Goal: Task Accomplishment & Management: Manage account settings

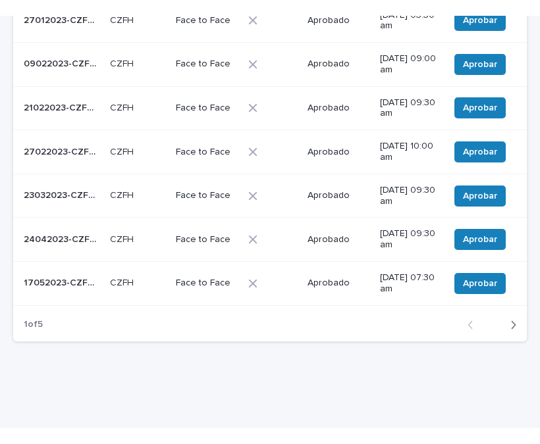
scroll to position [359, 0]
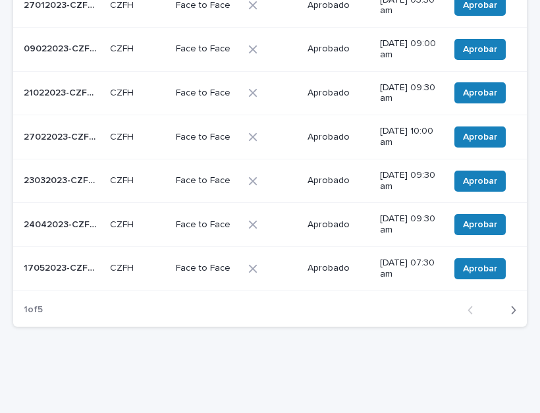
click at [510, 304] on icon "button" at bounding box center [513, 310] width 6 height 12
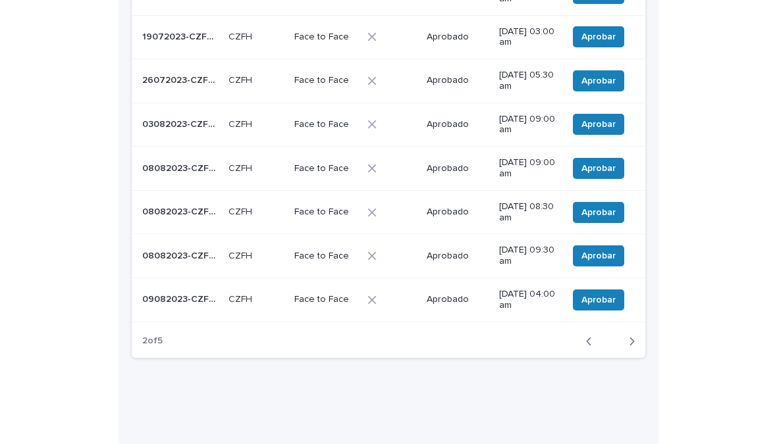
scroll to position [171, 0]
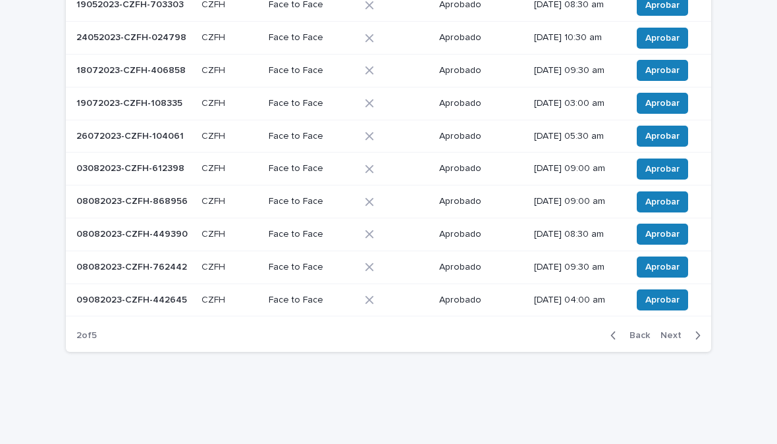
click at [539, 336] on icon "button" at bounding box center [698, 336] width 6 height 12
click at [539, 332] on icon "button" at bounding box center [698, 336] width 5 height 8
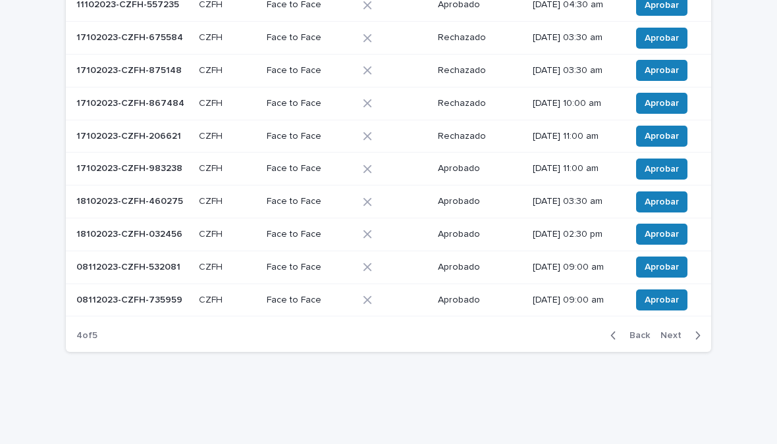
click at [539, 336] on div "button" at bounding box center [694, 336] width 11 height 12
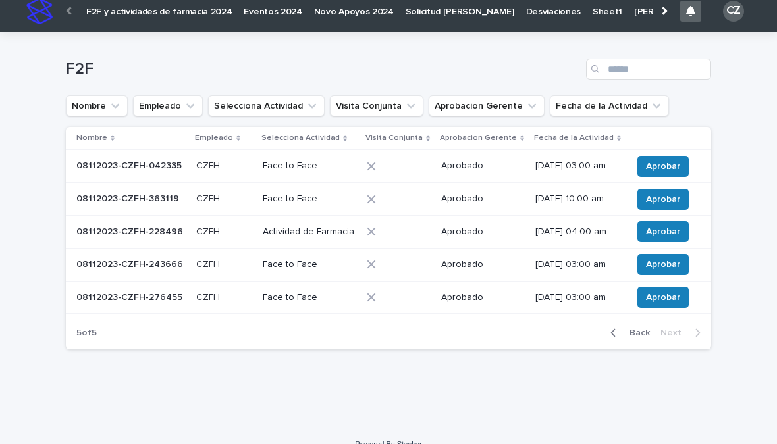
click at [539, 336] on icon "button" at bounding box center [613, 333] width 6 height 12
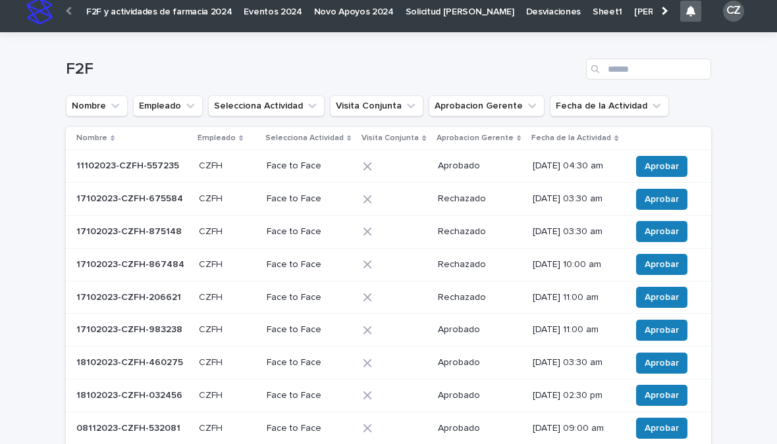
click at [539, 108] on icon "Fecha de la Actividad" at bounding box center [656, 105] width 13 height 13
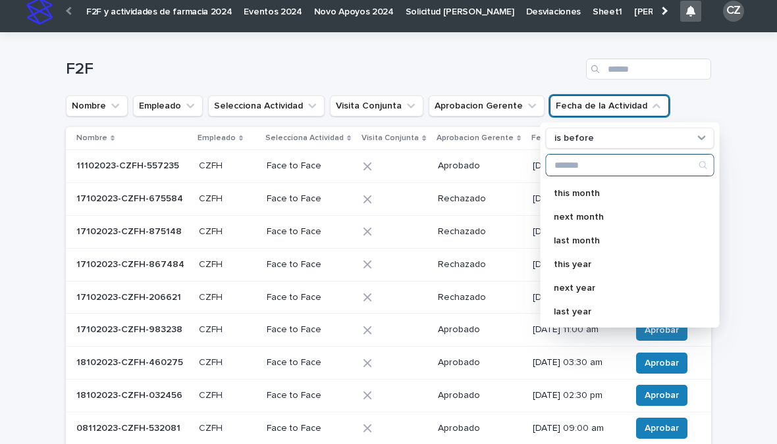
scroll to position [233, 0]
click at [539, 271] on div "this year" at bounding box center [630, 264] width 169 height 21
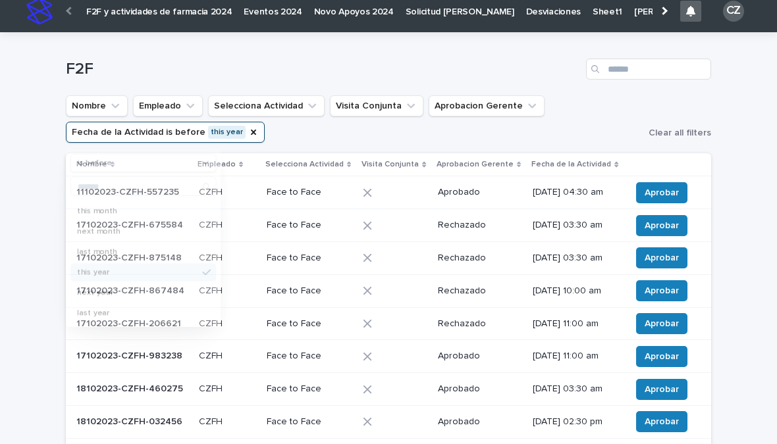
click at [539, 194] on div "Loading... Saving… Loading... Saving… F2F Nombre Empleado Selecciona Actividad …" at bounding box center [388, 324] width 777 height 584
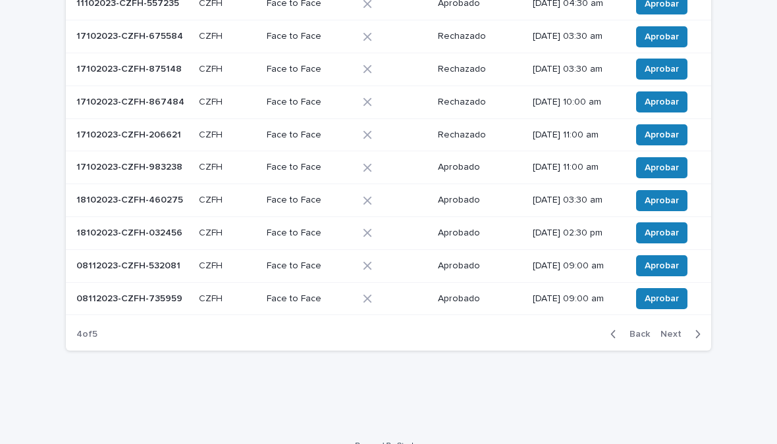
scroll to position [198, 0]
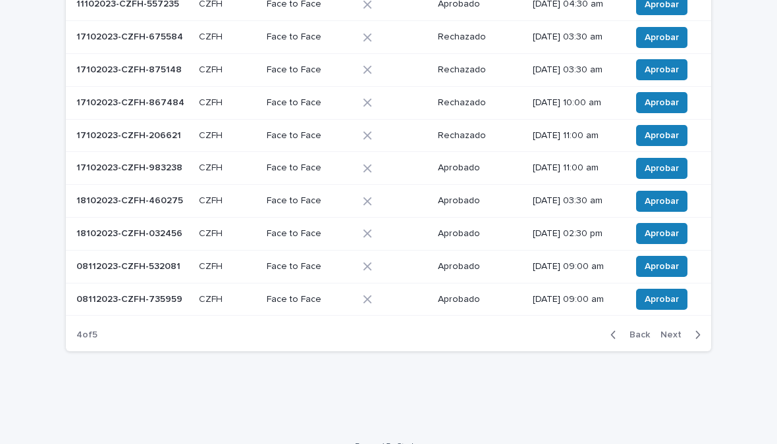
click at [539, 330] on icon "button" at bounding box center [613, 335] width 6 height 12
click at [539, 333] on icon "button" at bounding box center [613, 335] width 6 height 12
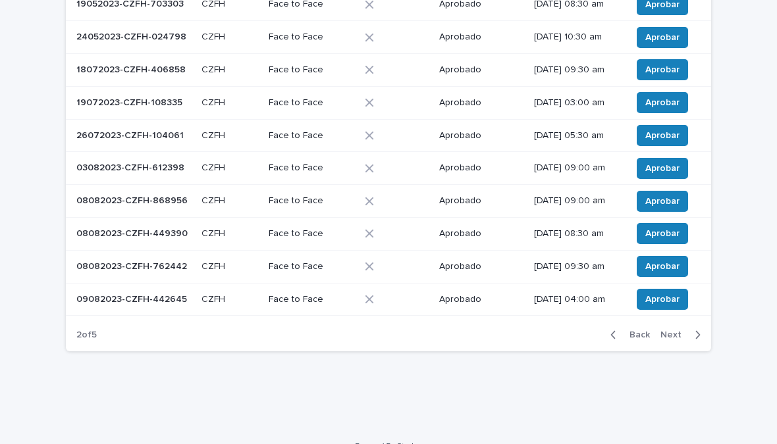
click at [539, 331] on icon "button" at bounding box center [613, 335] width 6 height 12
click at [539, 332] on icon "button" at bounding box center [698, 335] width 5 height 8
click at [539, 329] on icon "button" at bounding box center [698, 335] width 6 height 12
click at [539, 329] on button "Next" at bounding box center [683, 335] width 56 height 12
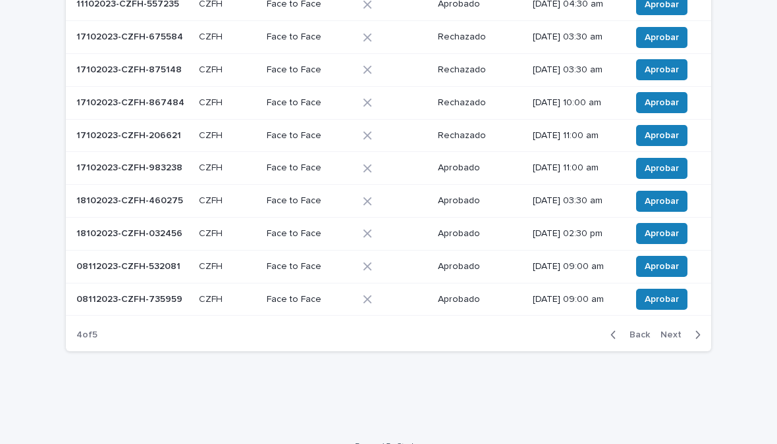
click at [539, 331] on icon "button" at bounding box center [698, 335] width 5 height 8
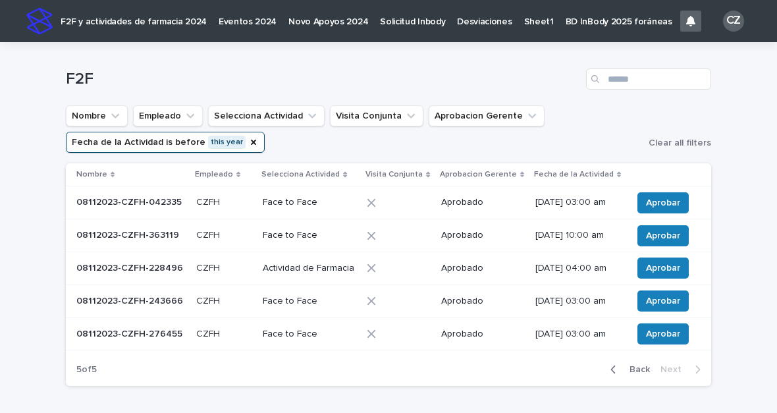
click at [667, 205] on span "Aprobar" at bounding box center [663, 202] width 34 height 13
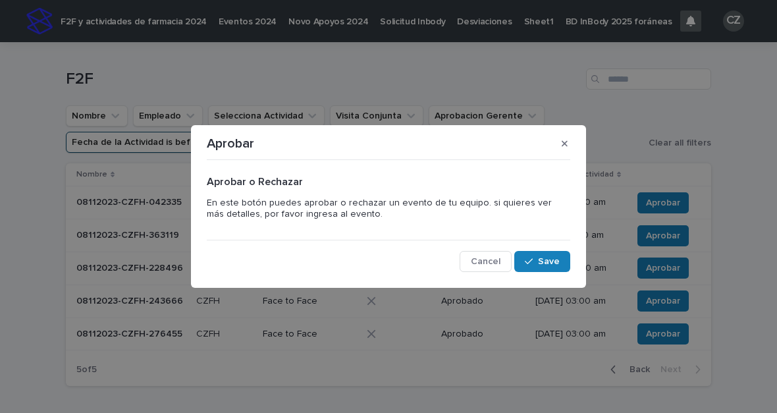
click at [549, 262] on span "Save" at bounding box center [549, 261] width 22 height 9
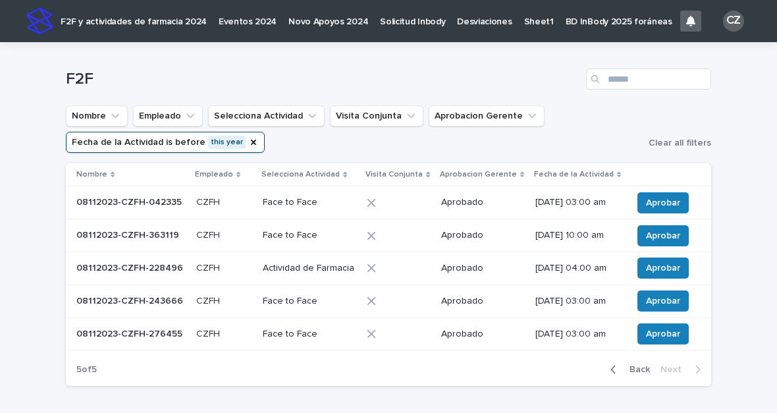
click at [576, 207] on p "[DATE] 03:00 am" at bounding box center [578, 202] width 86 height 11
